Goal: Check status: Verify the current state of an ongoing process or item

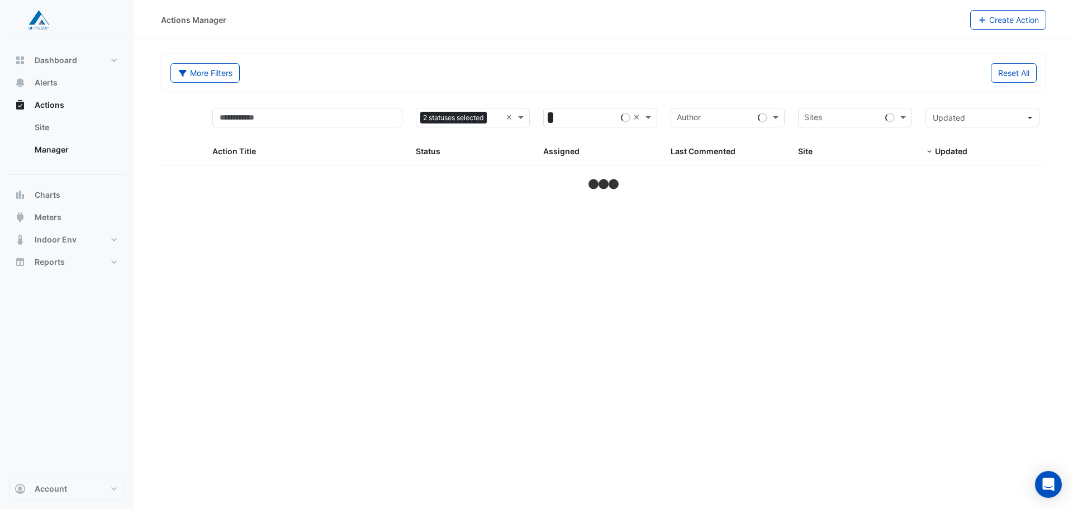
select select "**"
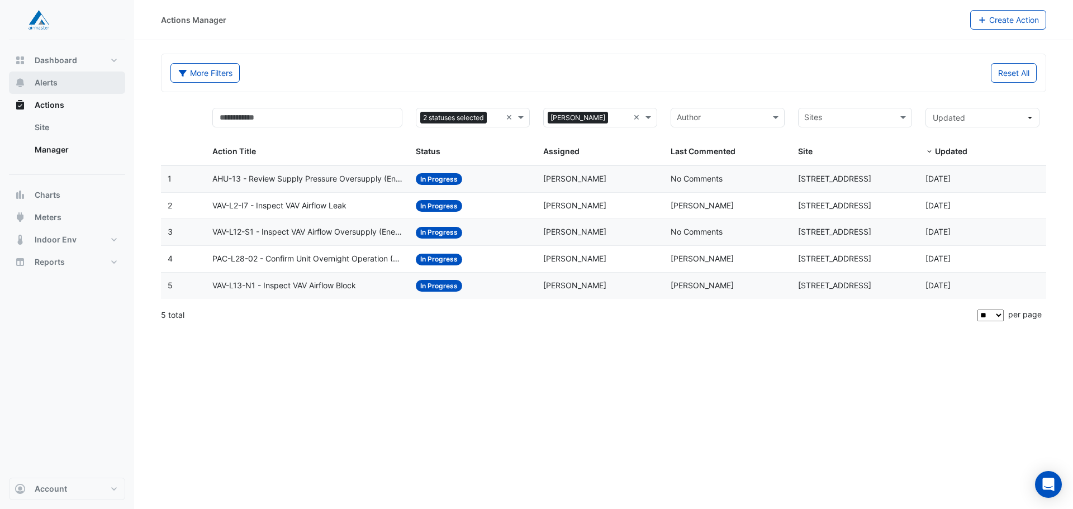
click at [55, 83] on span "Alerts" at bounding box center [46, 82] width 23 height 11
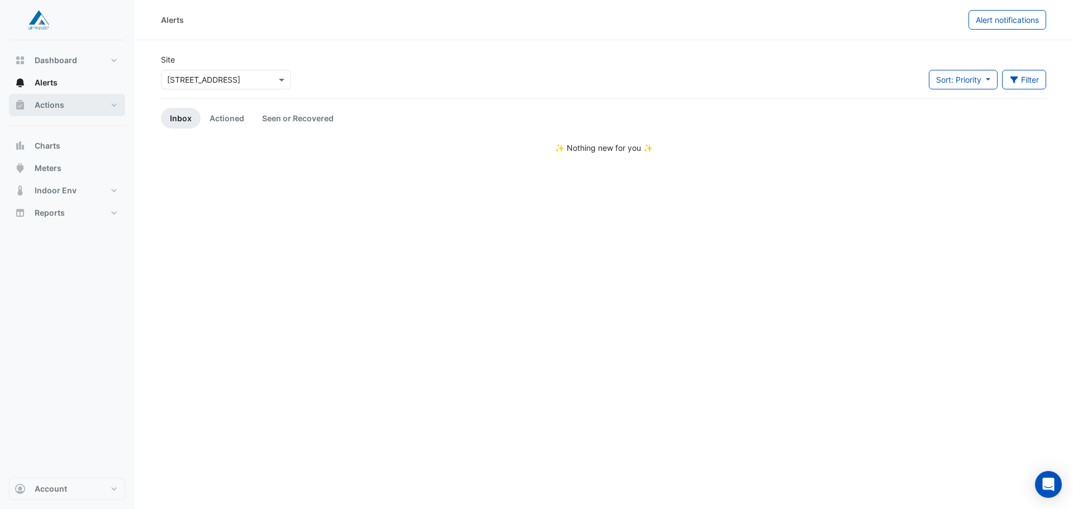
click at [94, 102] on button "Actions" at bounding box center [67, 105] width 116 height 22
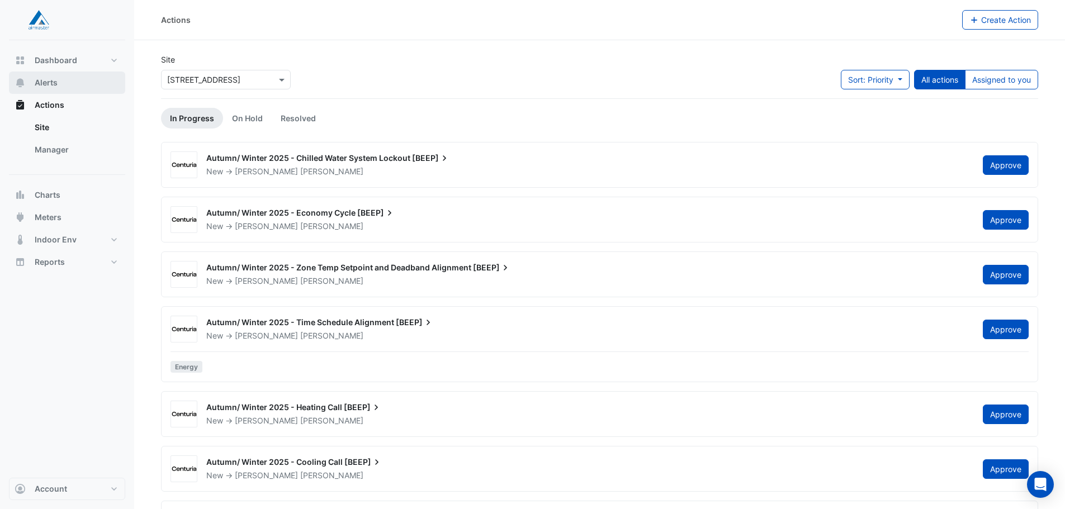
click at [41, 93] on button "Alerts" at bounding box center [67, 83] width 116 height 22
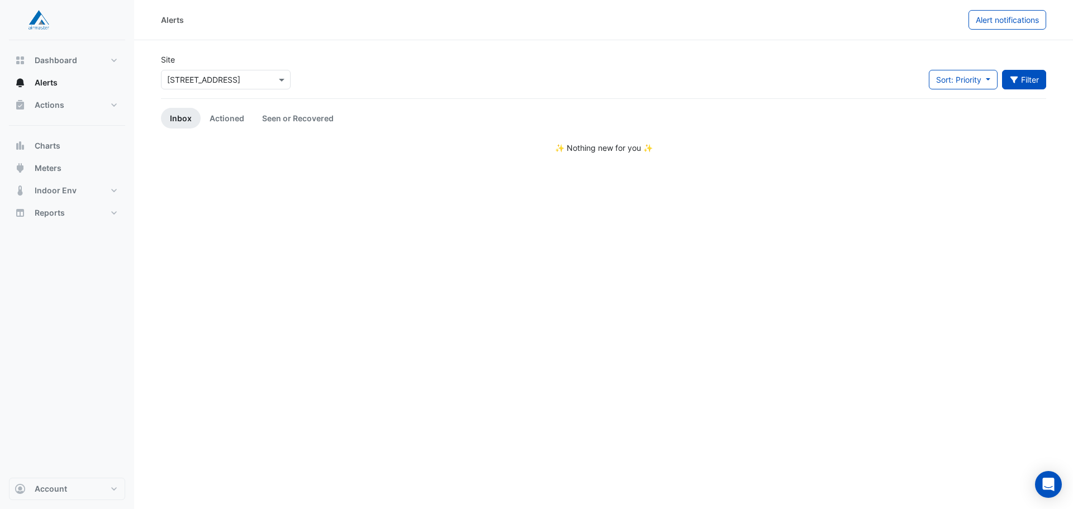
click at [1014, 81] on icon "button" at bounding box center [1014, 80] width 8 height 7
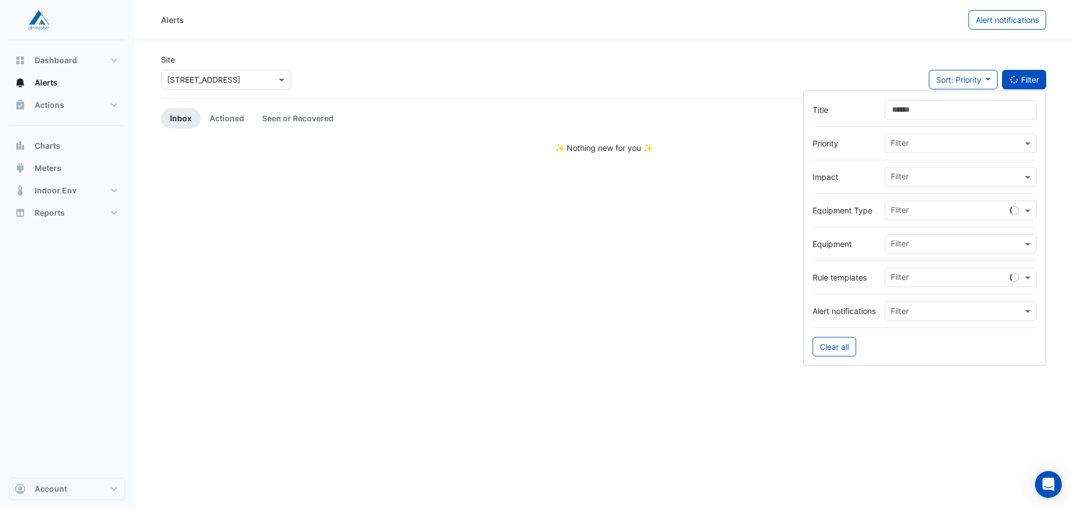
click at [1027, 72] on button "Filter" at bounding box center [1024, 80] width 45 height 20
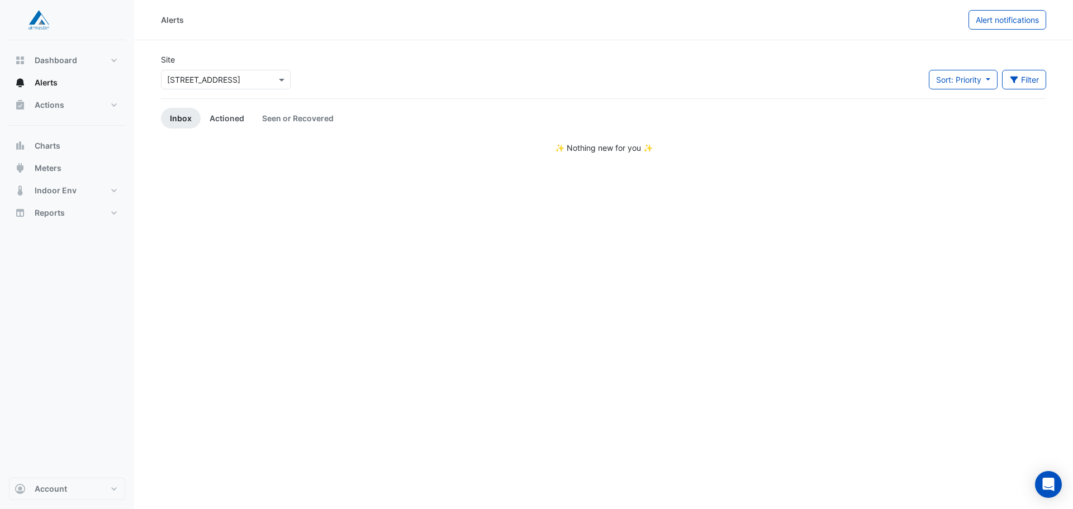
click at [216, 124] on link "Actioned" at bounding box center [227, 118] width 53 height 21
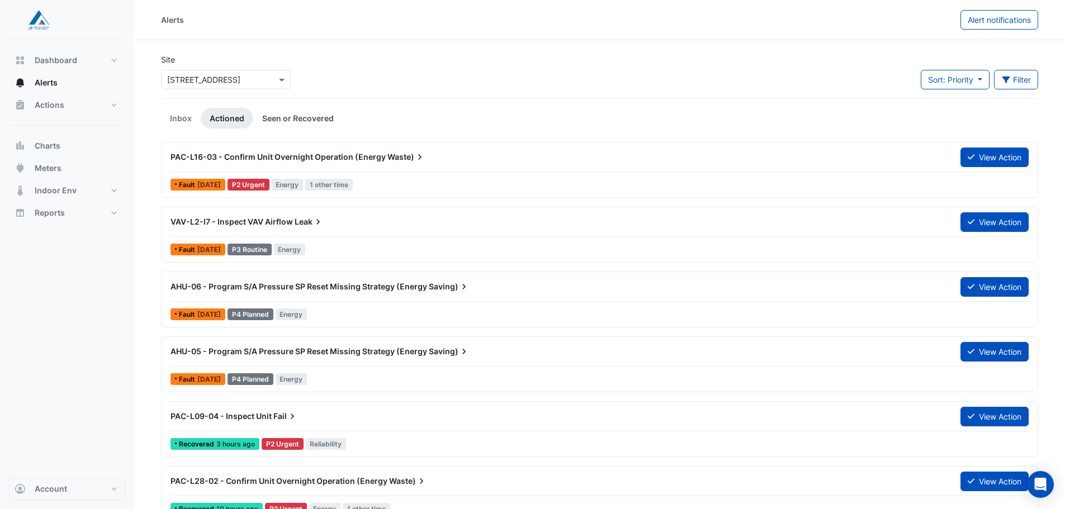
click at [301, 120] on link "Seen or Recovered" at bounding box center [297, 118] width 89 height 21
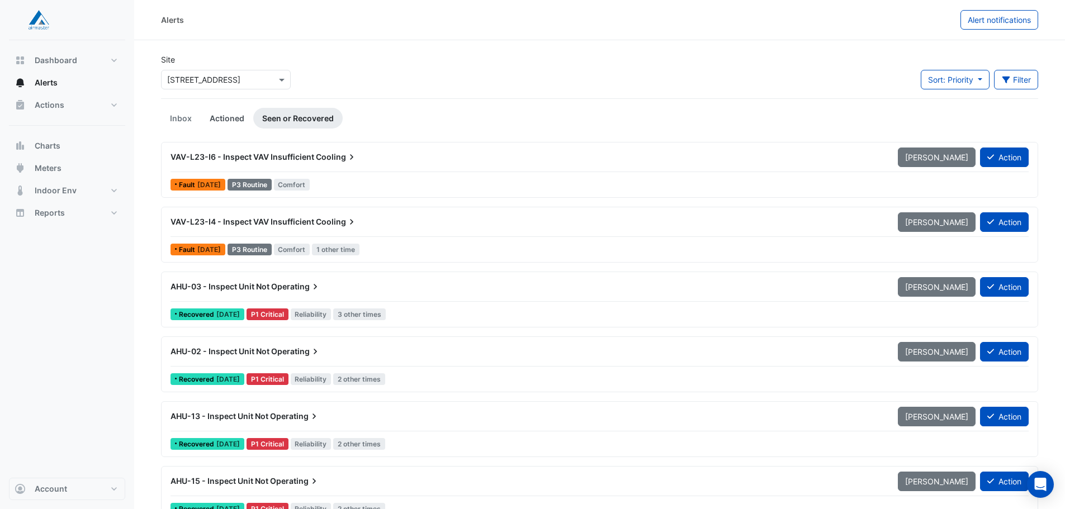
click at [236, 122] on link "Actioned" at bounding box center [227, 118] width 53 height 21
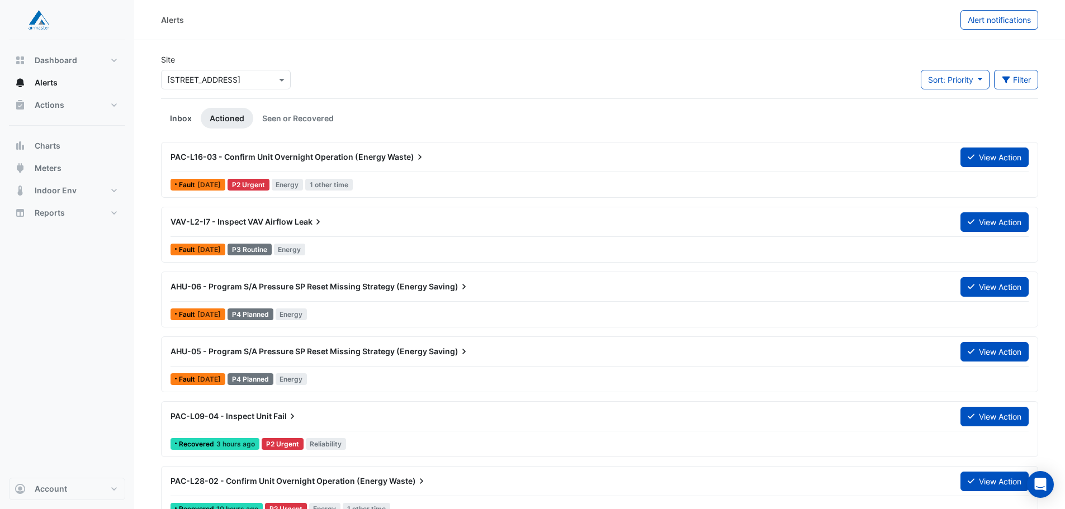
click at [169, 108] on link "Inbox" at bounding box center [181, 118] width 40 height 21
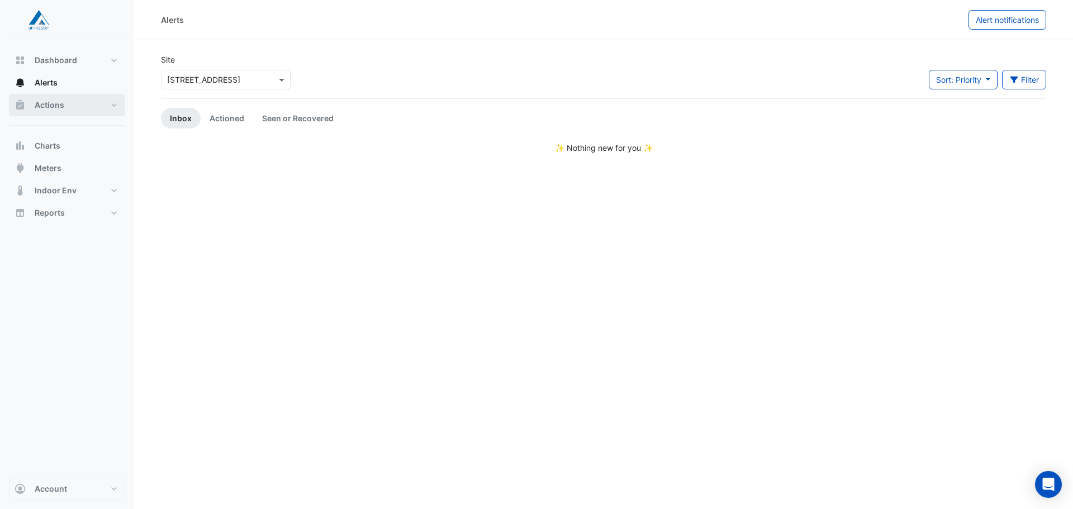
click at [63, 106] on span "Actions" at bounding box center [50, 104] width 30 height 11
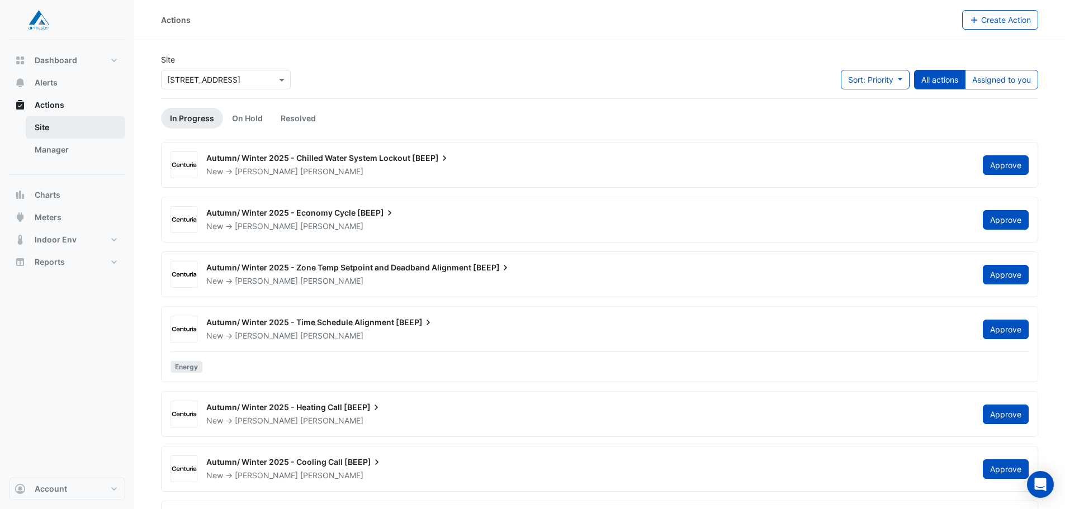
click at [63, 133] on link "Site" at bounding box center [75, 127] width 99 height 22
click at [53, 107] on span "Actions" at bounding box center [50, 104] width 30 height 11
click at [55, 77] on button "Alerts" at bounding box center [67, 83] width 116 height 22
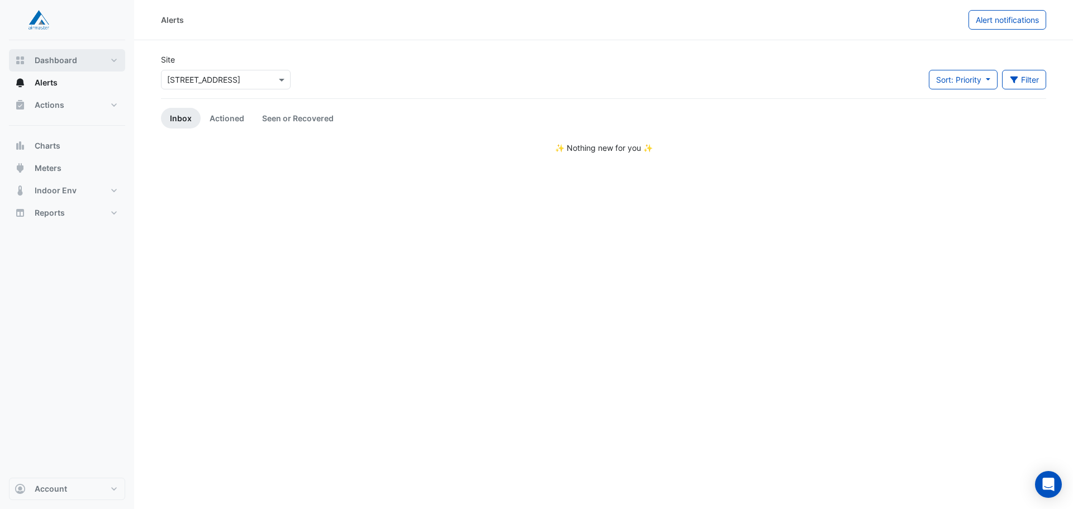
click at [65, 59] on span "Dashboard" at bounding box center [56, 60] width 42 height 11
select select "**"
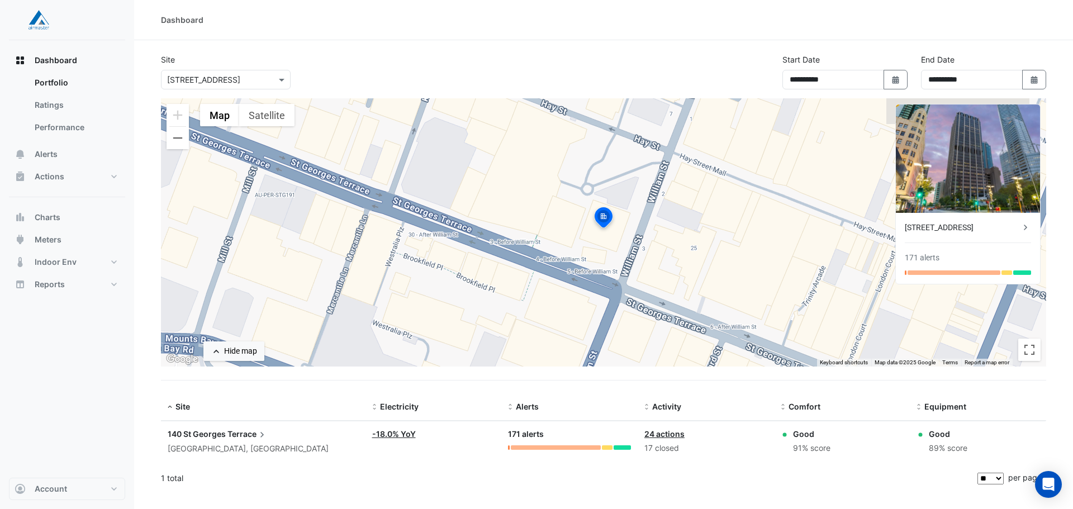
click at [520, 438] on div "171 alerts" at bounding box center [569, 434] width 123 height 13
click at [388, 430] on link "-18.0% YoY" at bounding box center [394, 434] width 44 height 10
